Goal: Find specific page/section: Find specific page/section

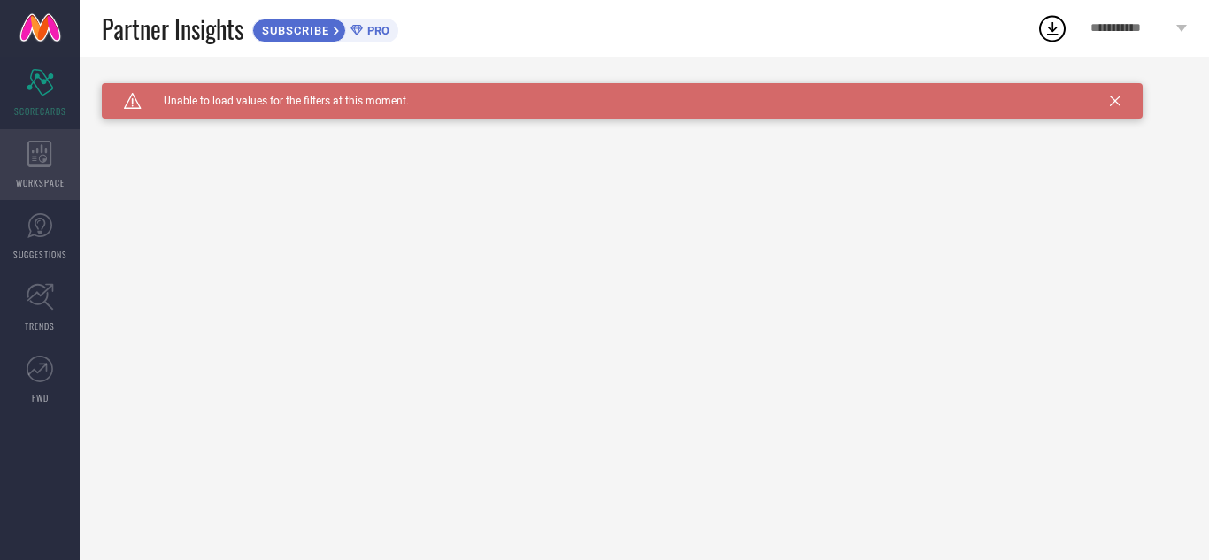
click at [48, 179] on span "WORKSPACE" at bounding box center [40, 182] width 49 height 13
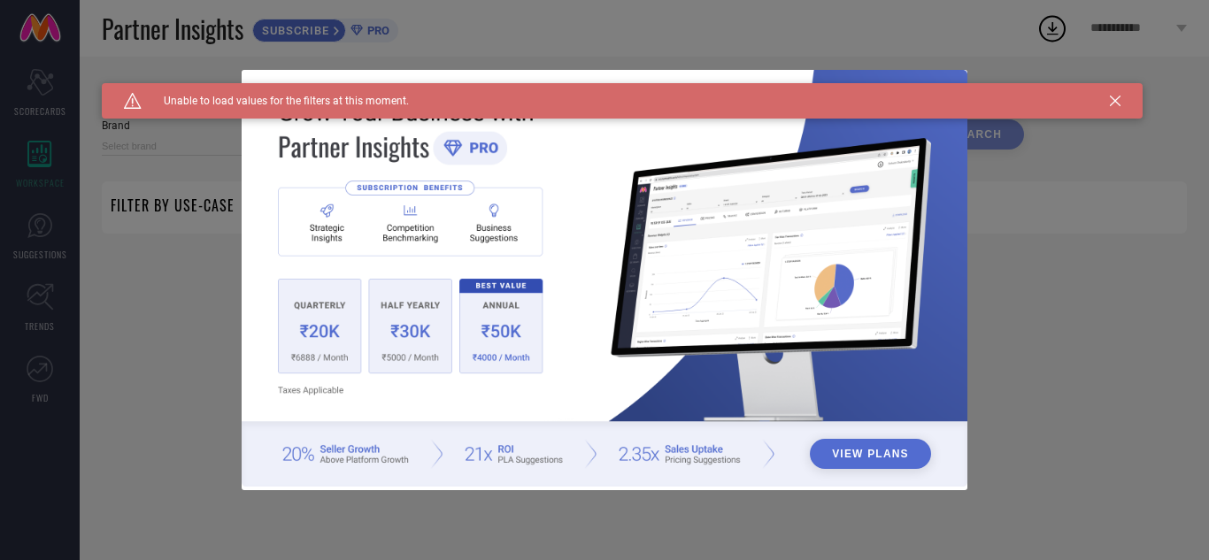
type input "1 STOP FASHION"
type input "All"
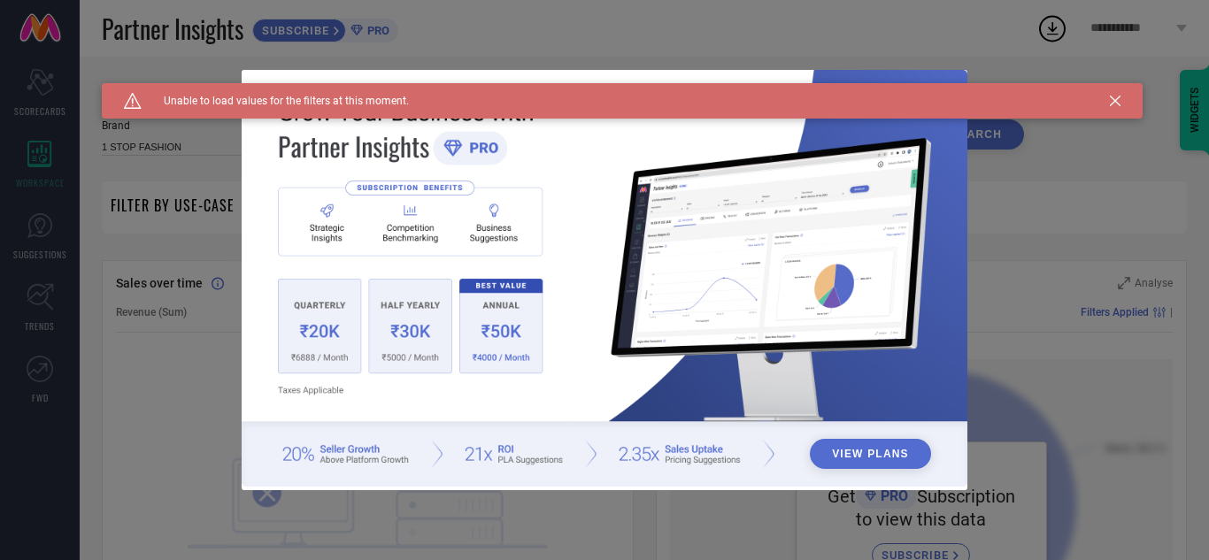
click at [55, 249] on div "View Plans" at bounding box center [604, 280] width 1209 height 560
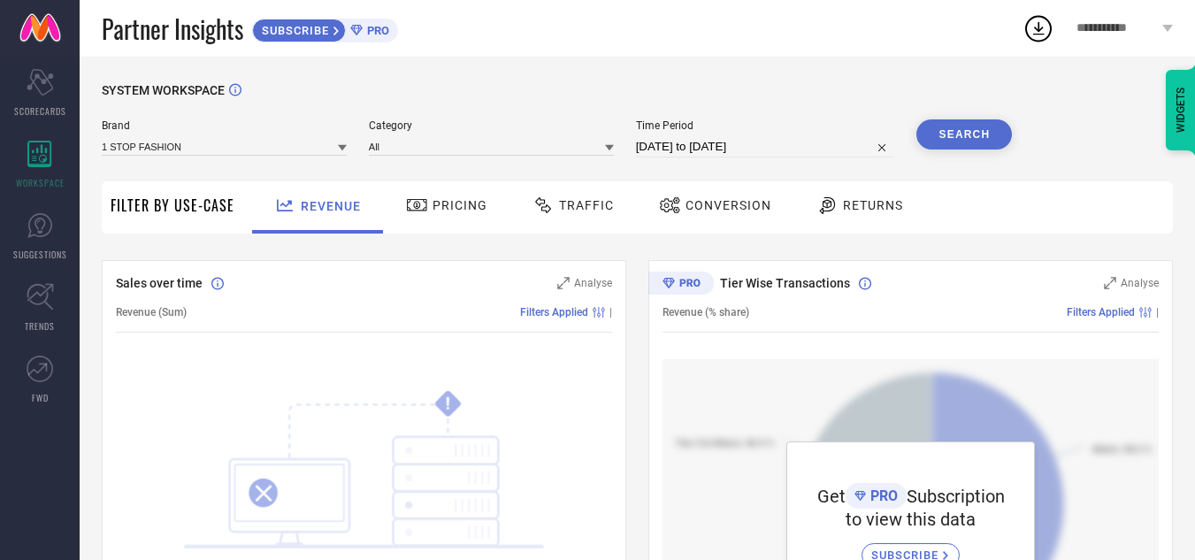
click at [940, 129] on button "Search" at bounding box center [965, 134] width 96 height 30
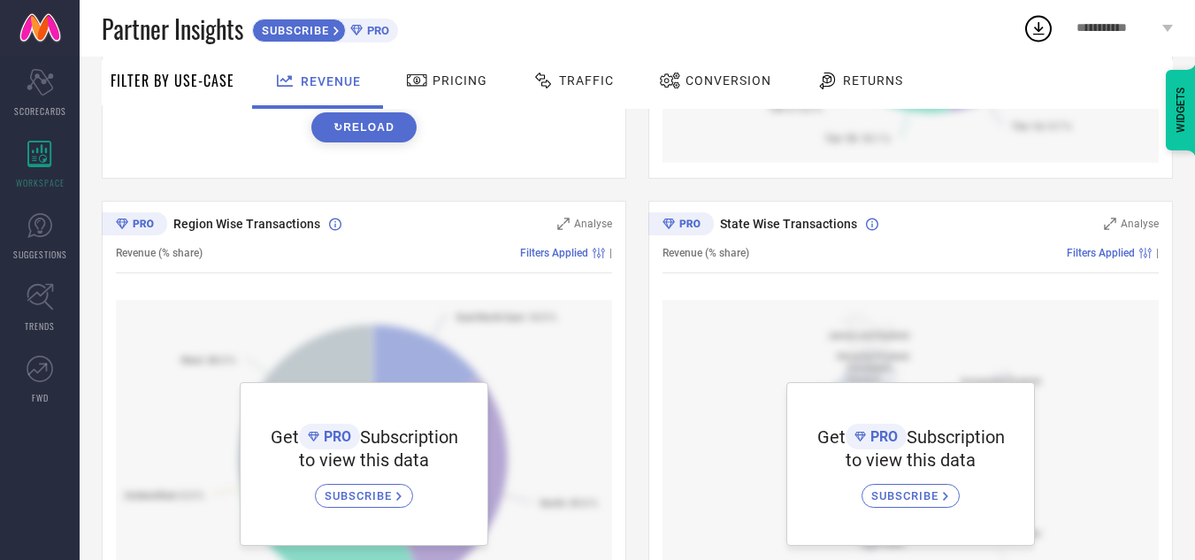
scroll to position [634, 0]
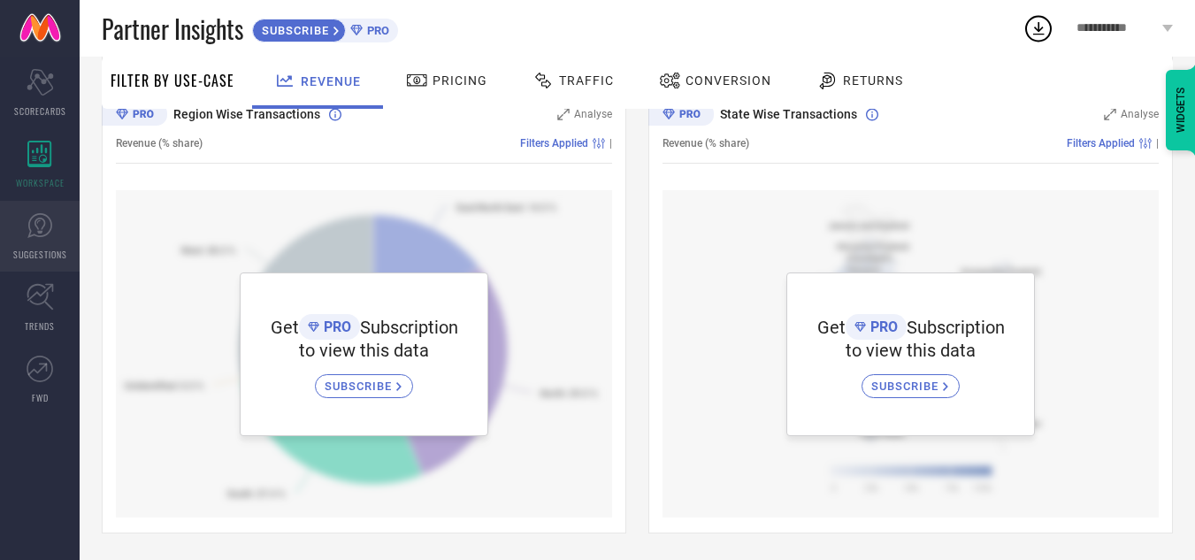
click at [51, 250] on span "SUGGESTIONS" at bounding box center [40, 254] width 54 height 13
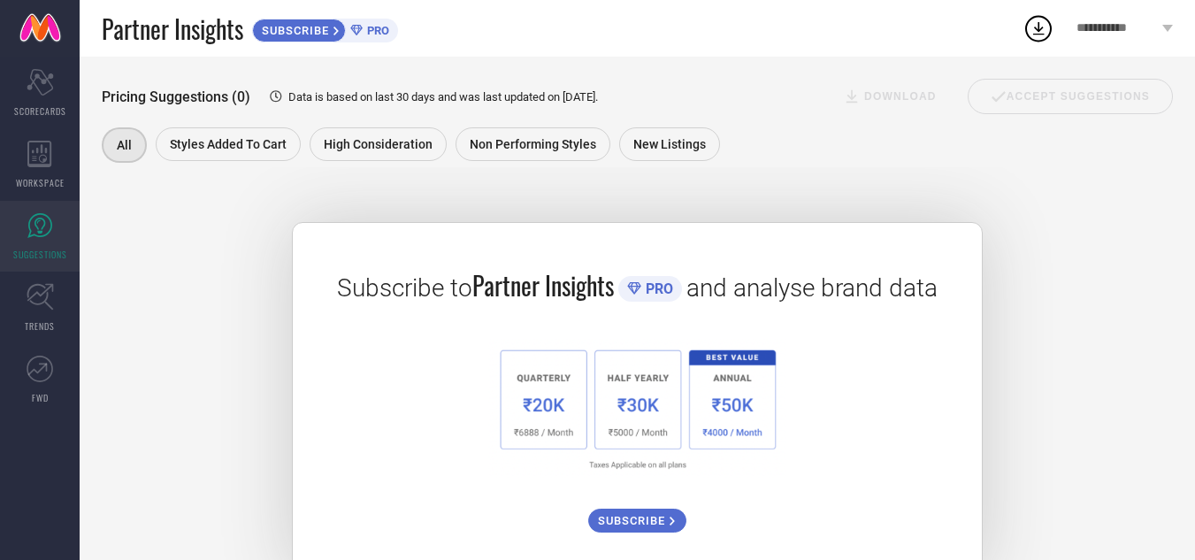
scroll to position [296, 0]
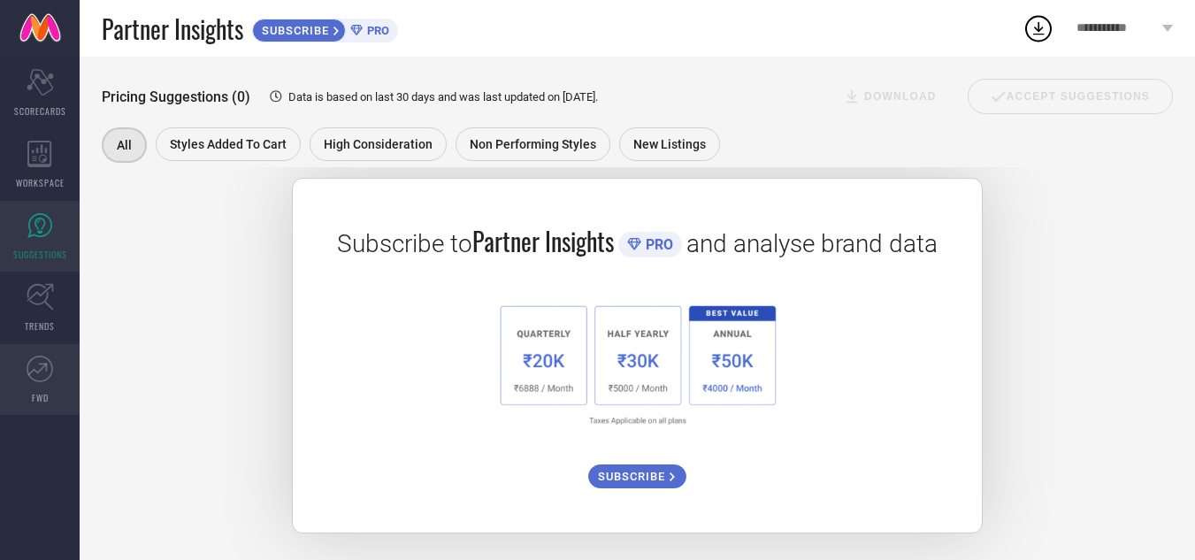
click at [49, 380] on icon at bounding box center [40, 369] width 27 height 27
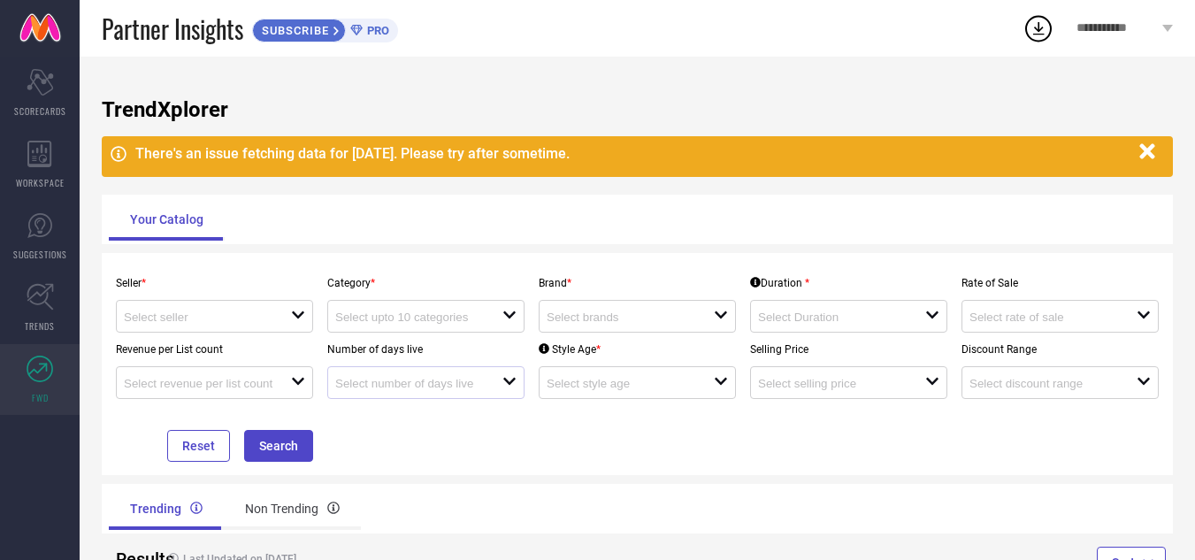
scroll to position [66, 0]
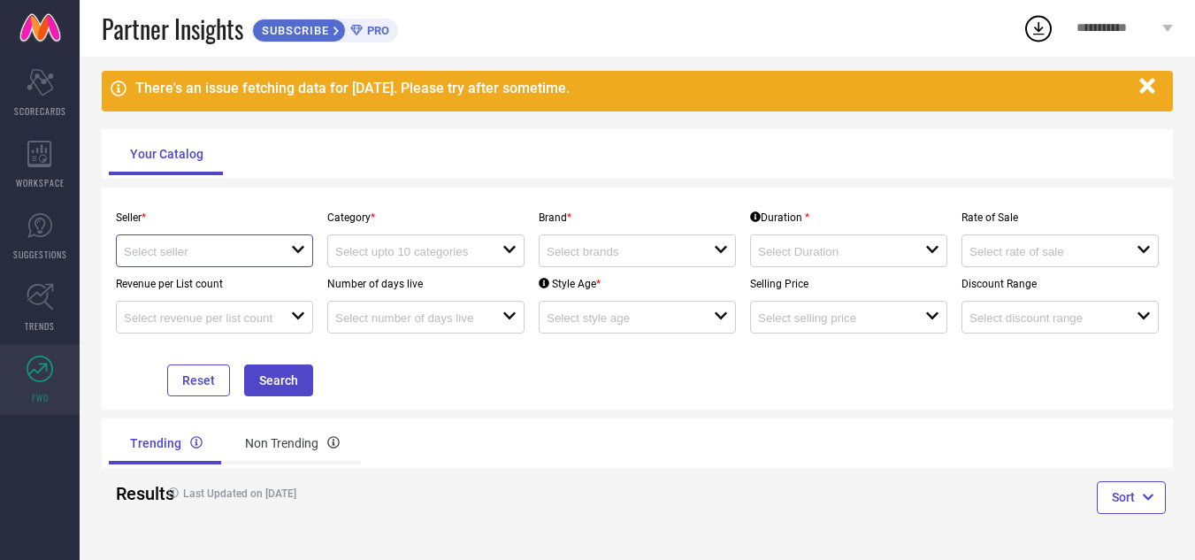
click at [195, 251] on input at bounding box center [199, 251] width 150 height 13
click at [199, 287] on li "Myntra ( MINT_1 )" at bounding box center [223, 284] width 212 height 32
type input "Myntra ( MINT_1 )"
click at [403, 242] on div at bounding box center [418, 250] width 167 height 17
click at [446, 251] on input at bounding box center [410, 251] width 150 height 13
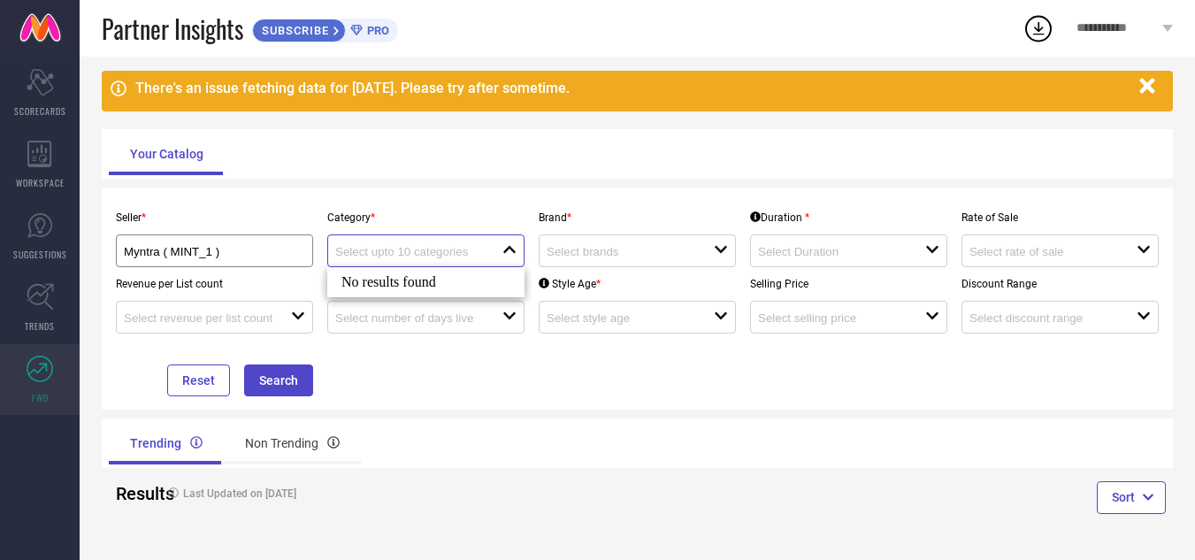
click at [446, 251] on input at bounding box center [410, 251] width 150 height 13
click at [600, 258] on input at bounding box center [622, 251] width 150 height 13
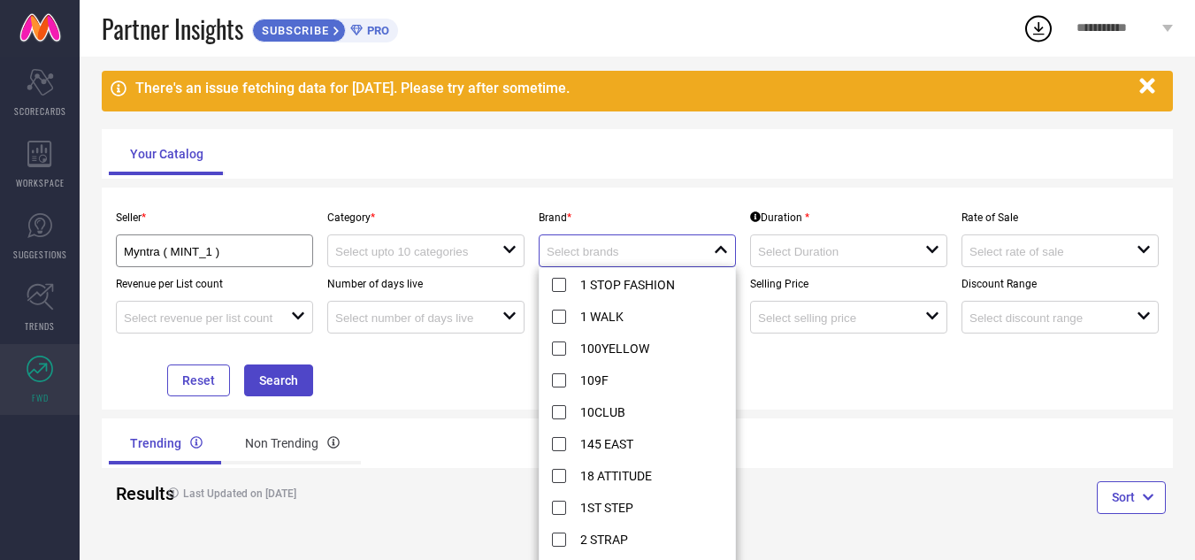
click at [600, 258] on input at bounding box center [622, 251] width 150 height 13
click at [346, 133] on div "Your Catalog" at bounding box center [637, 154] width 1057 height 42
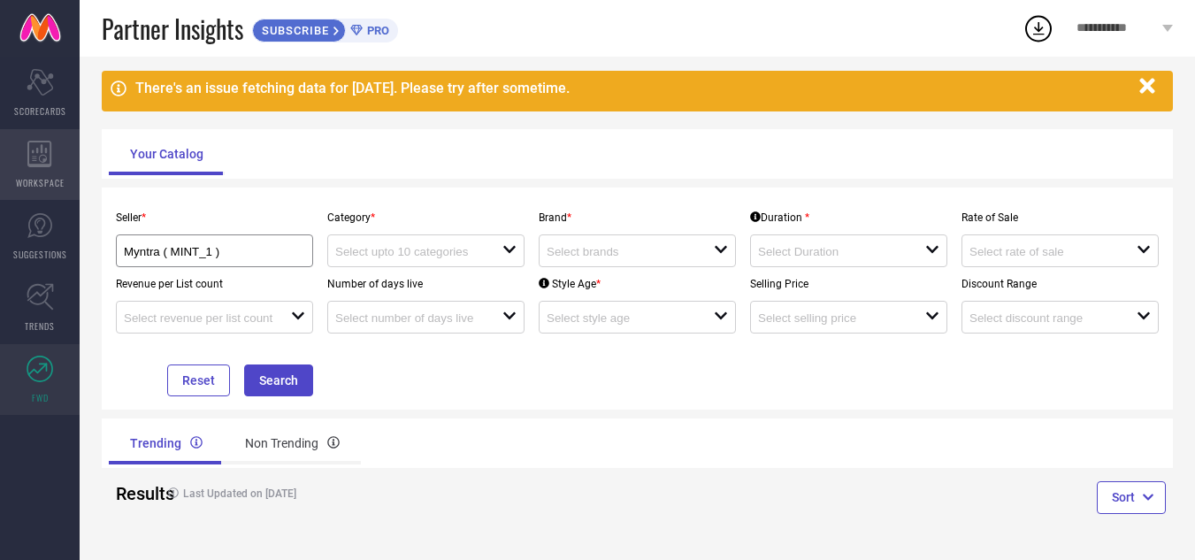
click at [44, 173] on div "WORKSPACE" at bounding box center [40, 164] width 80 height 71
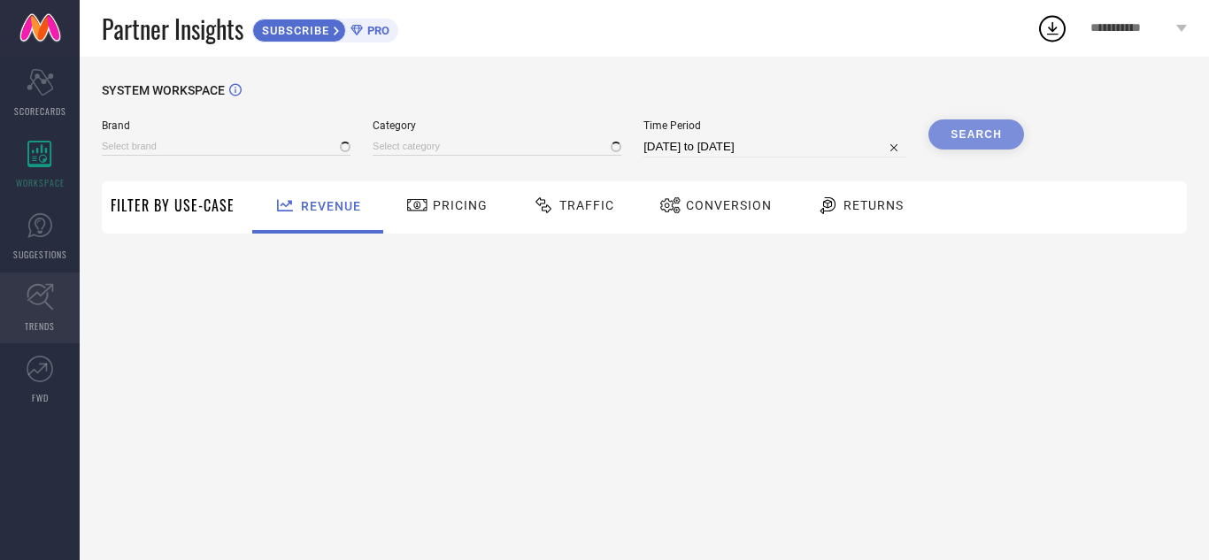
type input "1 STOP FASHION"
type input "All"
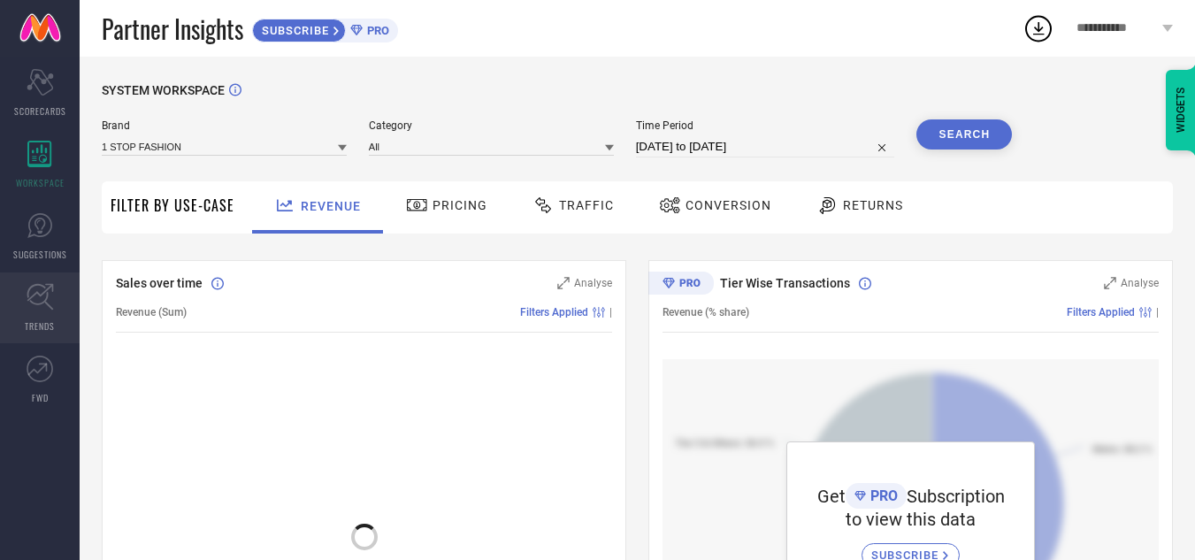
click at [48, 327] on span "TRENDS" at bounding box center [40, 325] width 30 height 13
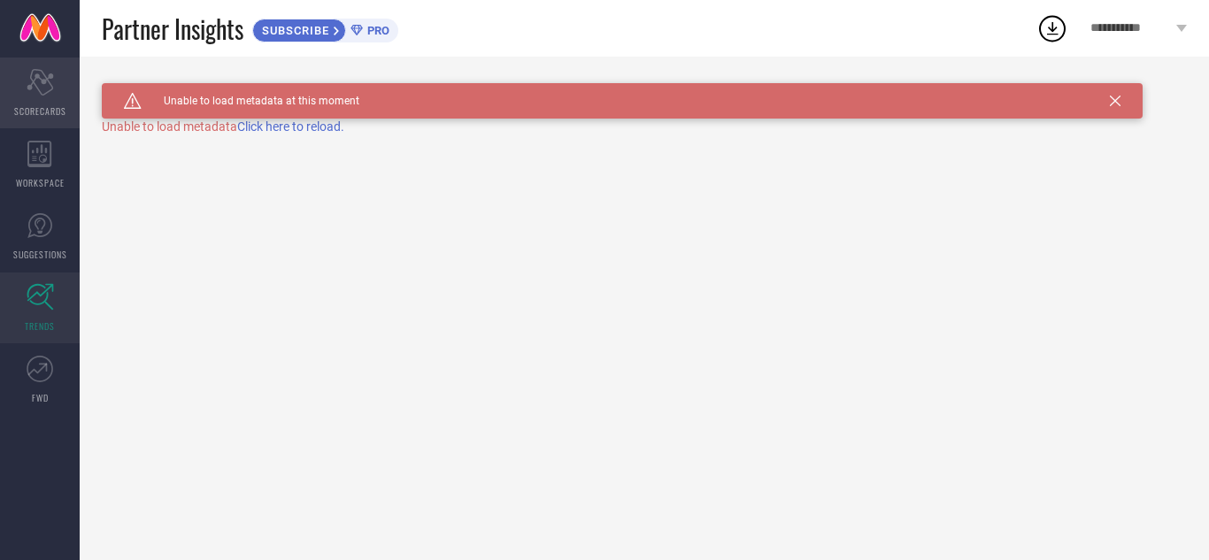
click at [59, 69] on div "Scorecard SCORECARDS" at bounding box center [40, 93] width 80 height 71
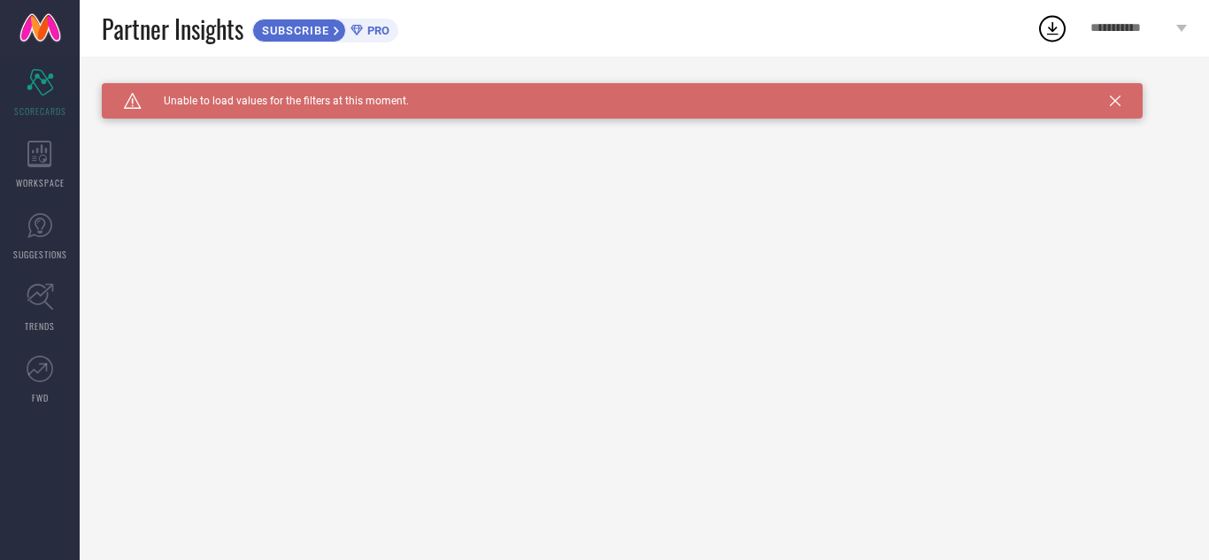
click at [341, 28] on icon at bounding box center [337, 31] width 7 height 11
